Goal: Entertainment & Leisure: Consume media (video, audio)

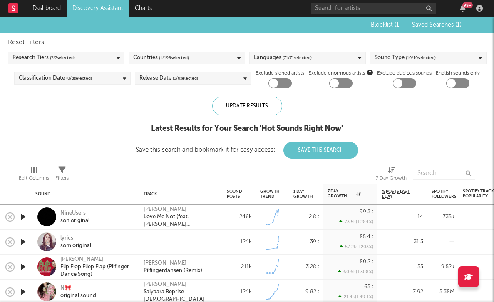
click at [20, 242] on icon "button" at bounding box center [23, 241] width 9 height 10
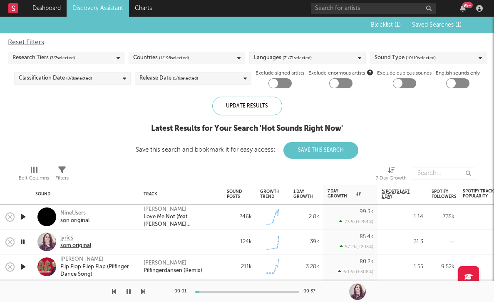
click at [66, 240] on div "lyrics" at bounding box center [75, 237] width 31 height 7
click at [22, 241] on icon "button" at bounding box center [23, 241] width 8 height 10
